Goal: Transaction & Acquisition: Purchase product/service

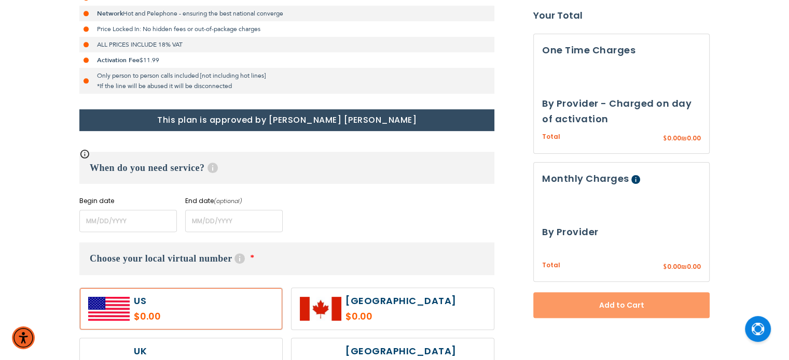
scroll to position [297, 0]
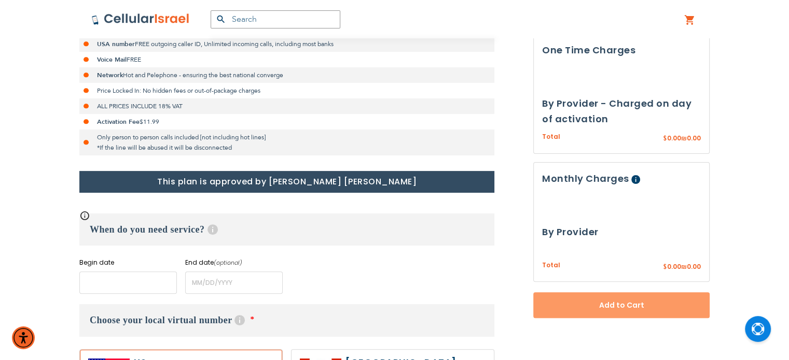
click at [111, 272] on input "name" at bounding box center [127, 283] width 97 height 22
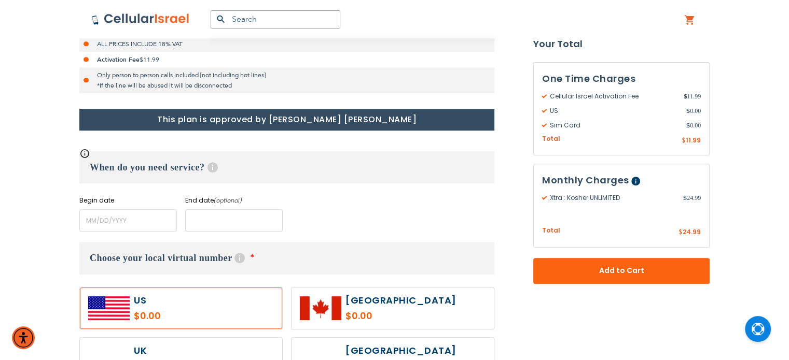
scroll to position [0, 0]
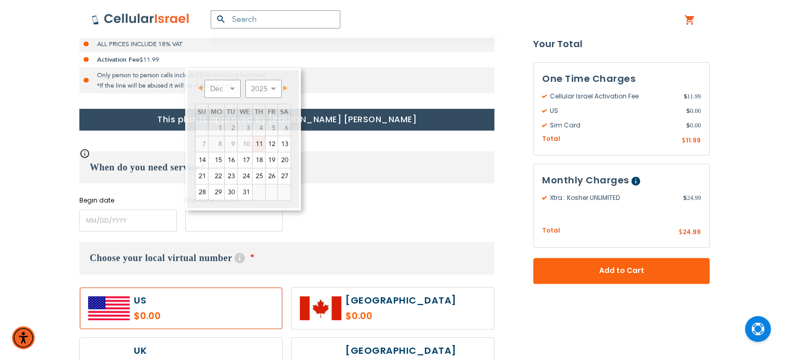
click at [222, 220] on input "name" at bounding box center [233, 220] width 97 height 22
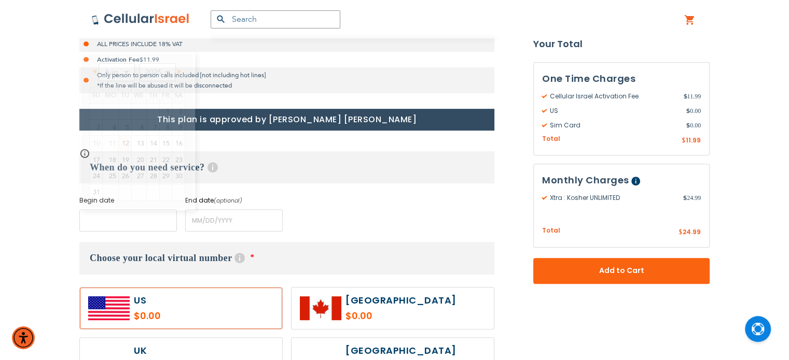
click at [115, 220] on input "name" at bounding box center [127, 220] width 97 height 22
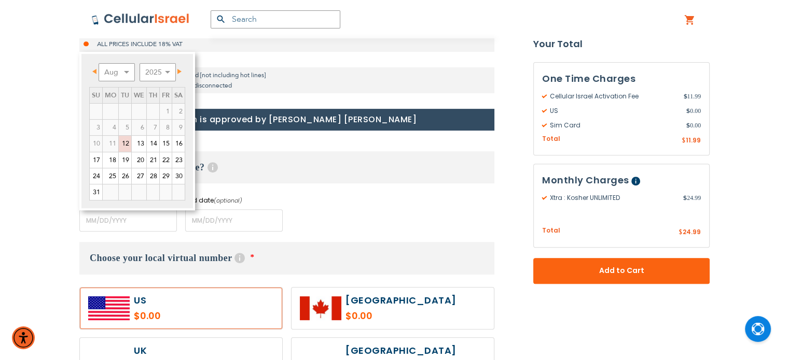
click at [178, 74] on link "Next" at bounding box center [177, 71] width 13 height 13
click at [113, 110] on link "1" at bounding box center [111, 112] width 16 height 16
type input "[DATE]"
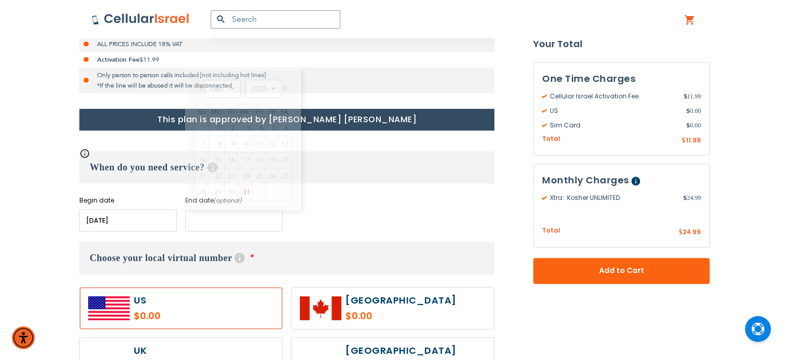
click at [237, 225] on input "name" at bounding box center [233, 220] width 97 height 22
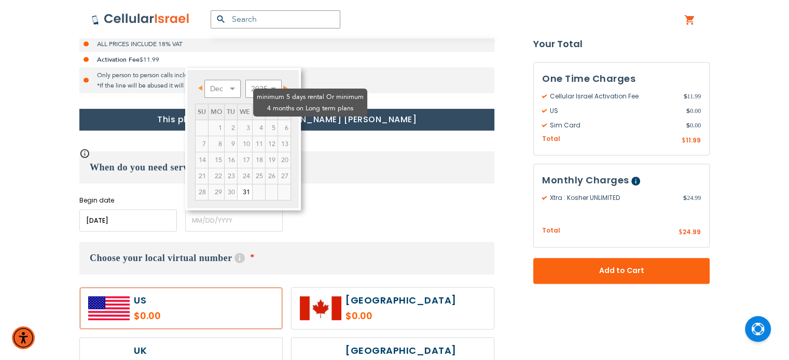
click at [278, 120] on td "6" at bounding box center [283, 128] width 13 height 16
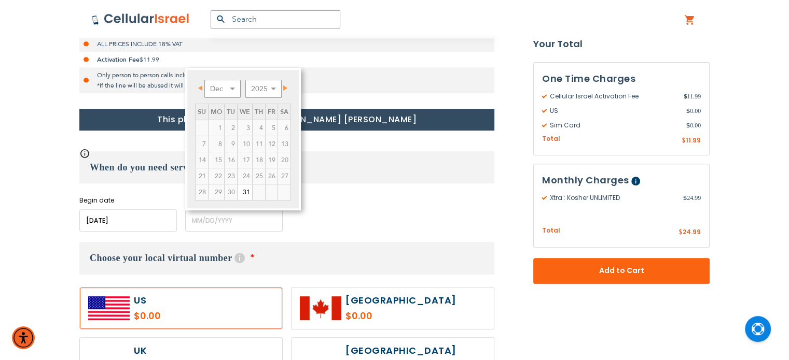
click at [287, 87] on span "Next" at bounding box center [285, 88] width 4 height 5
click at [287, 87] on span "Next" at bounding box center [286, 88] width 4 height 5
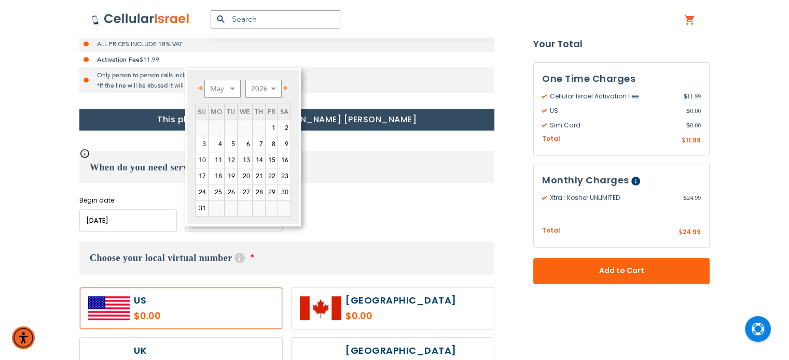
click at [287, 87] on span "Next" at bounding box center [286, 88] width 4 height 5
click at [199, 89] on span "Prev" at bounding box center [200, 88] width 4 height 5
click at [227, 190] on link "30" at bounding box center [230, 193] width 12 height 16
type input "[DATE]"
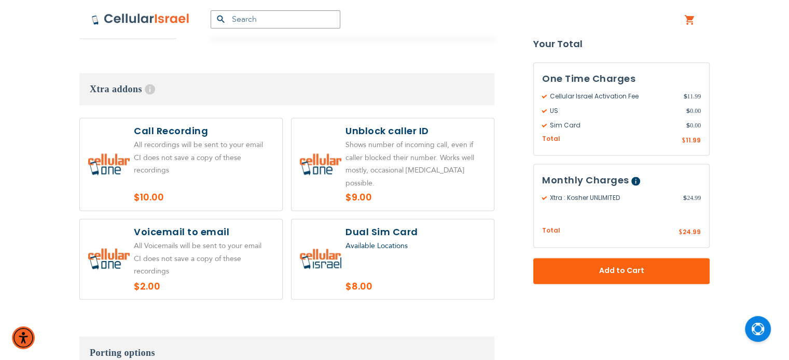
scroll to position [1694, 0]
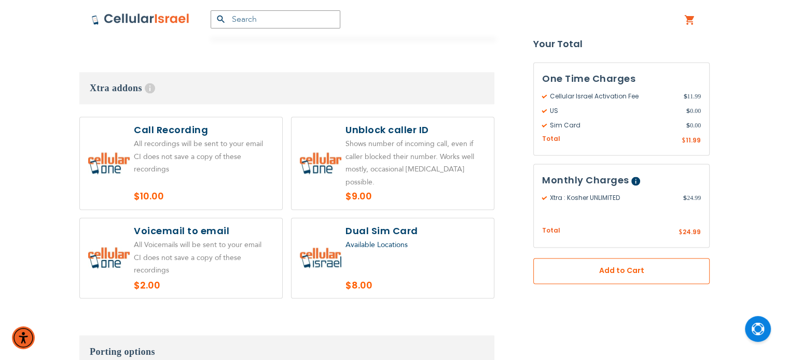
click at [639, 279] on button "Add to Cart" at bounding box center [621, 271] width 176 height 26
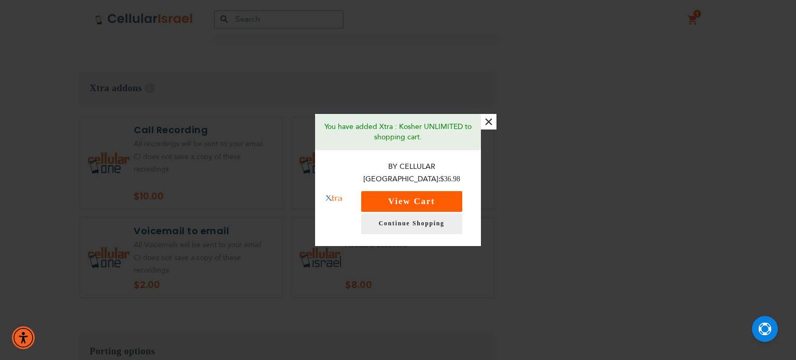
click at [437, 200] on button "View Cart" at bounding box center [411, 201] width 101 height 21
